Goal: Transaction & Acquisition: Purchase product/service

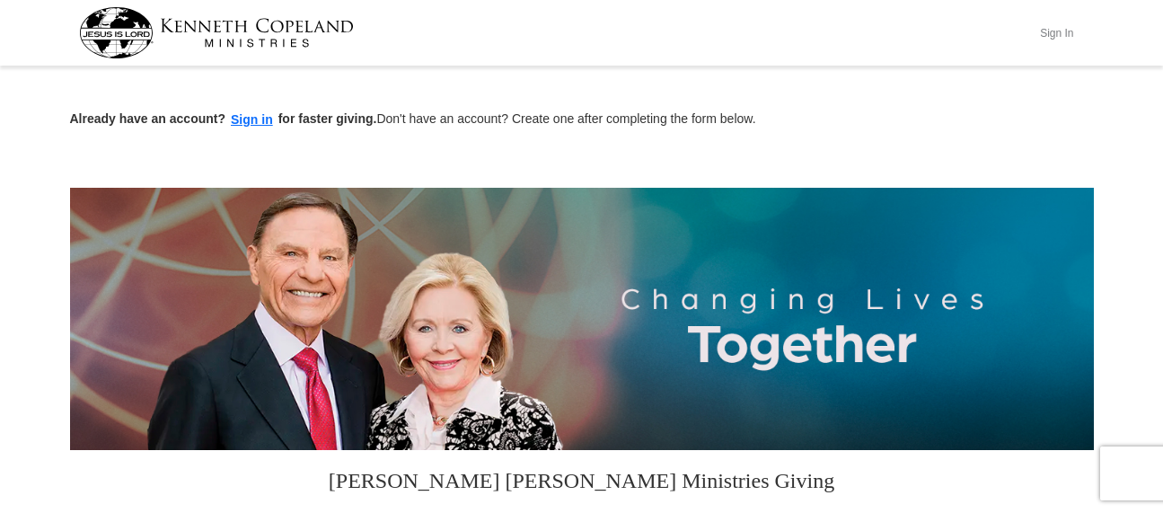
click at [1049, 32] on button "Sign In" at bounding box center [1057, 33] width 54 height 28
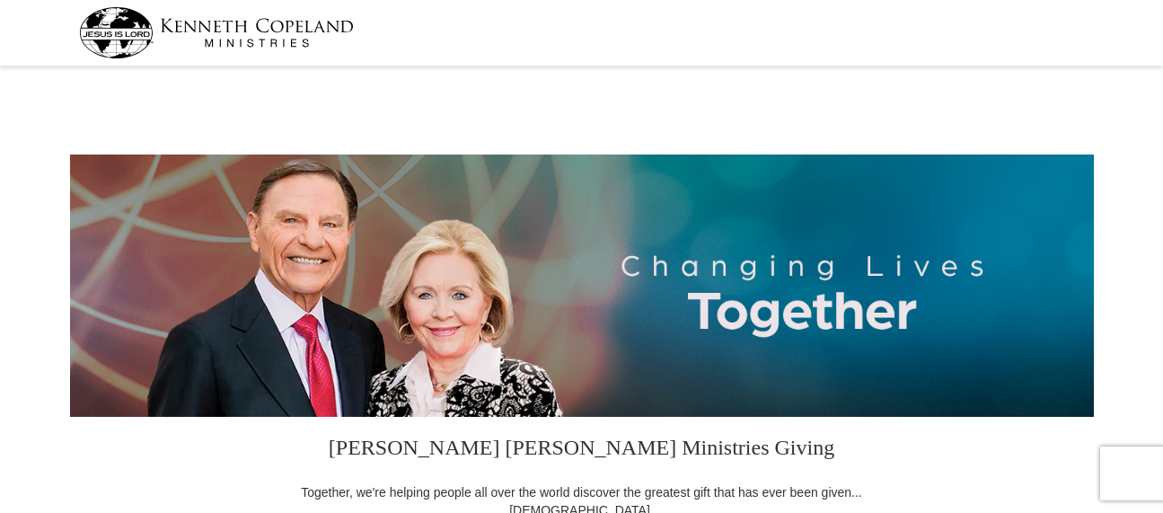
select select "AL"
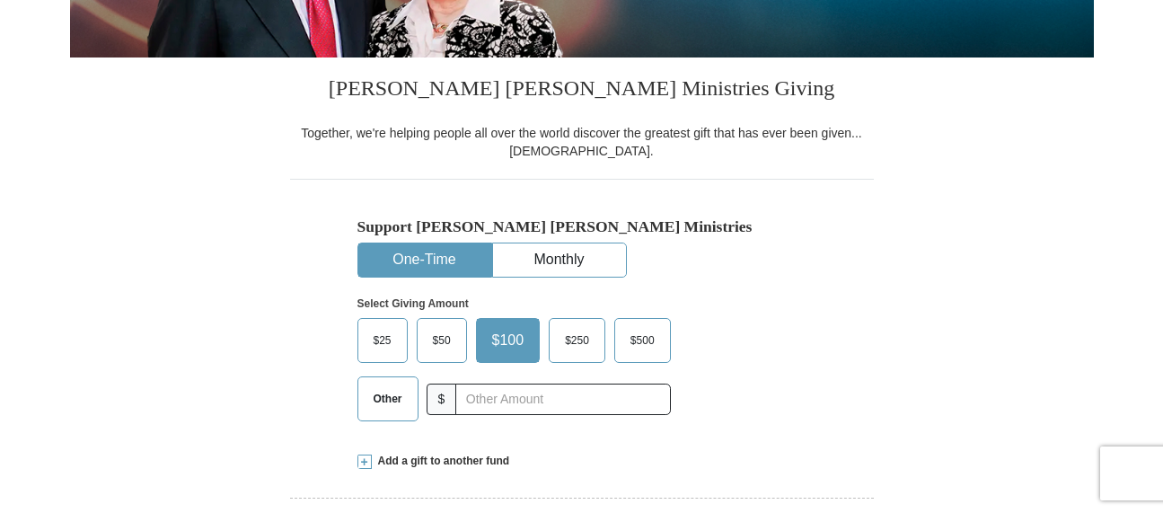
scroll to position [449, 0]
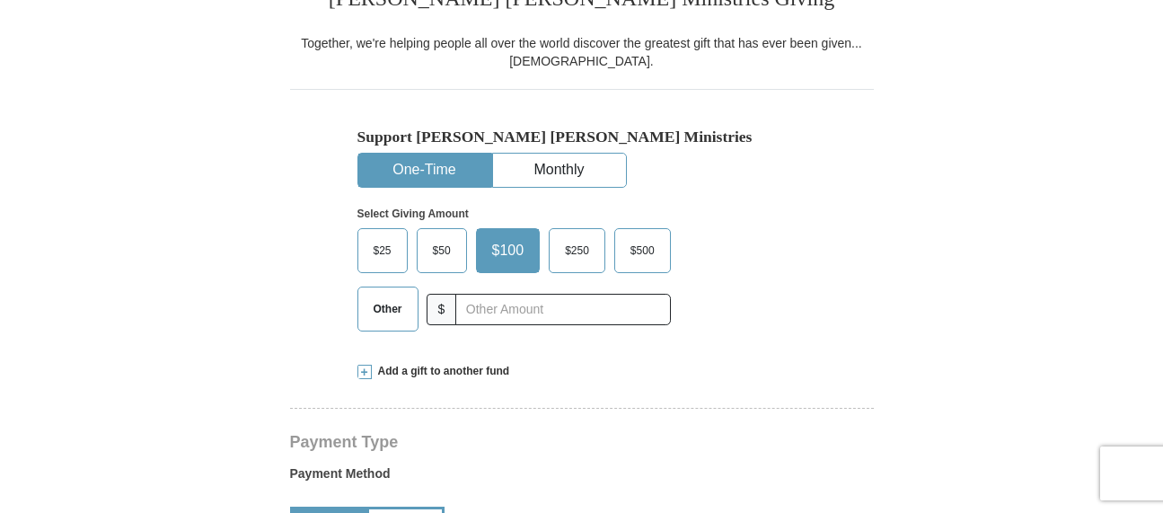
click at [432, 251] on span "$50" at bounding box center [442, 250] width 36 height 27
click at [0, 0] on input "$50" at bounding box center [0, 0] width 0 height 0
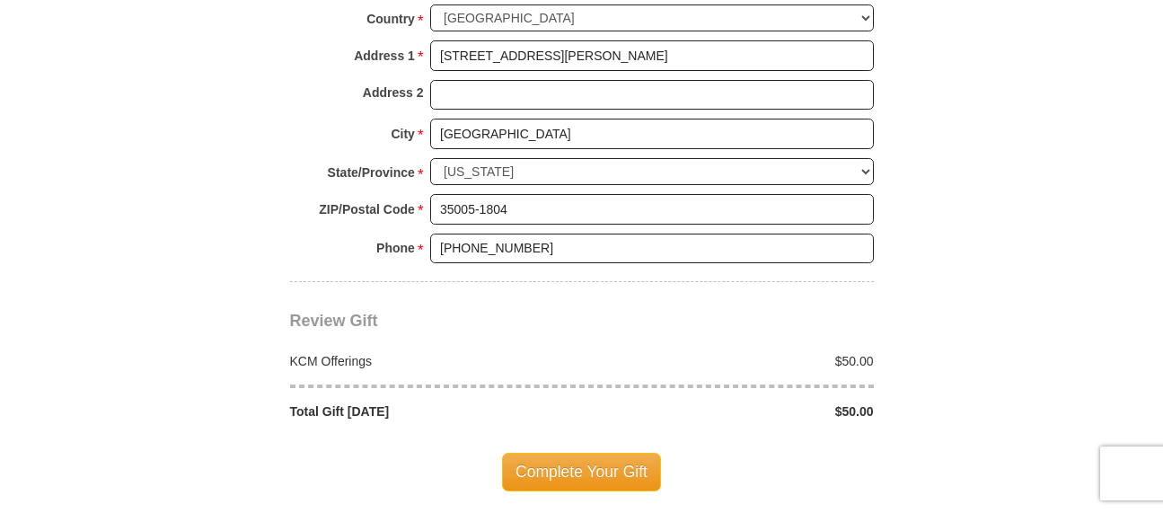
scroll to position [1437, 0]
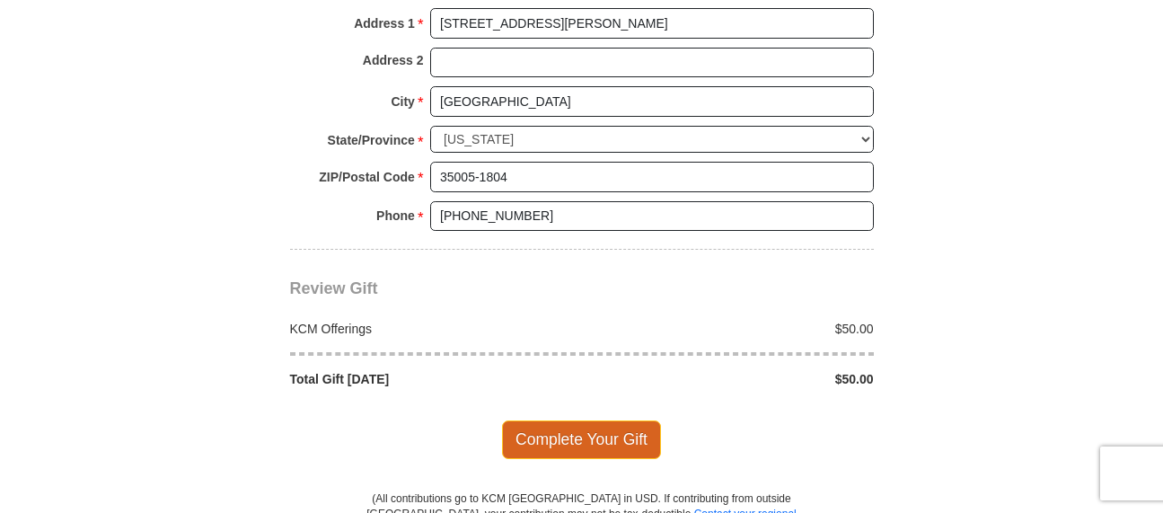
click at [574, 446] on span "Complete Your Gift" at bounding box center [581, 439] width 159 height 38
